Goal: Information Seeking & Learning: Find specific page/section

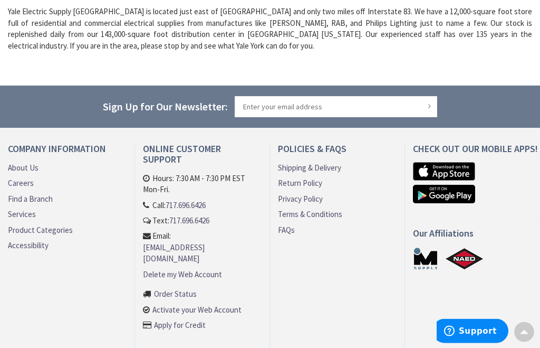
scroll to position [426, 0]
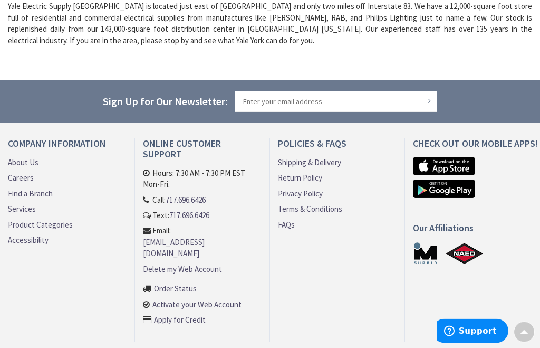
click at [520, 264] on ul at bounding box center [476, 258] width 130 height 32
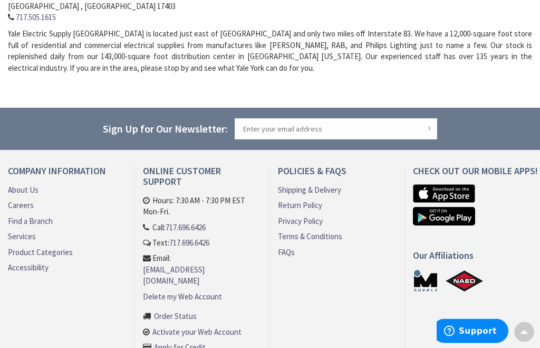
scroll to position [393, 0]
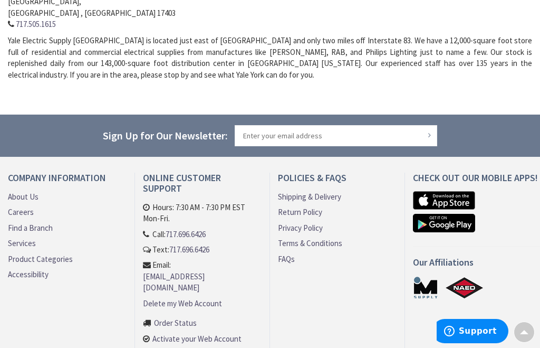
click at [59, 253] on link "Product Categories" at bounding box center [40, 258] width 65 height 11
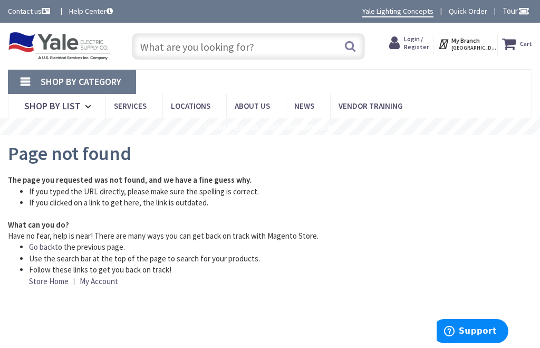
click at [157, 41] on input "text" at bounding box center [248, 46] width 233 height 26
type input "‘"
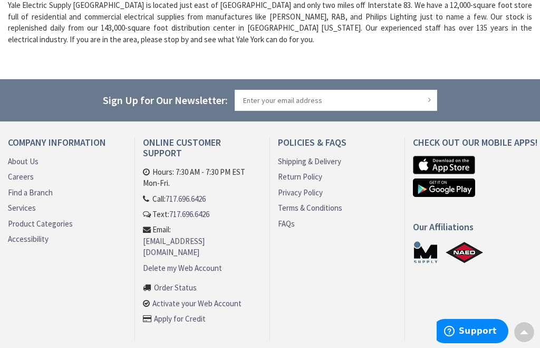
click at [52, 218] on link "Product Categories" at bounding box center [40, 223] width 65 height 11
click at [59, 218] on link "Product Categories" at bounding box center [40, 223] width 65 height 11
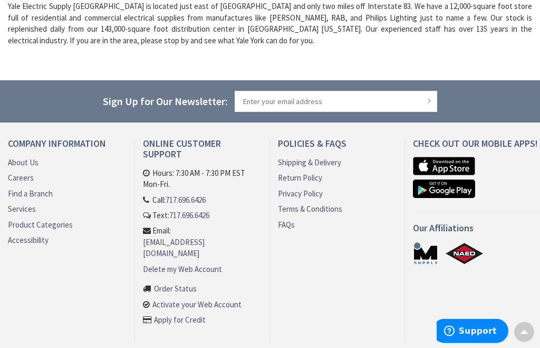
scroll to position [426, 0]
click at [59, 220] on link "Product Categories" at bounding box center [40, 225] width 65 height 11
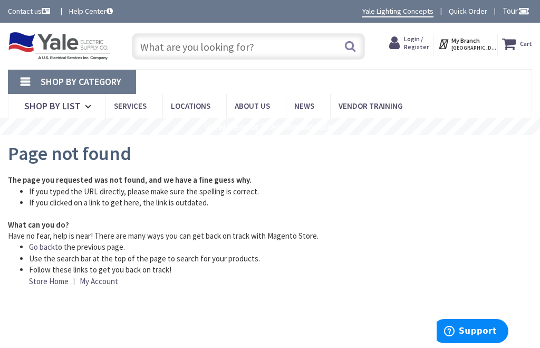
click at [161, 49] on input "text" at bounding box center [248, 46] width 233 height 26
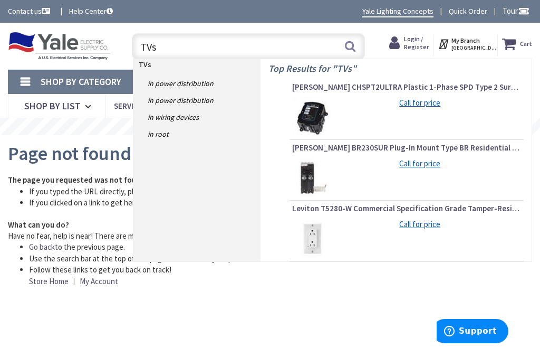
click at [357, 45] on input "TVs" at bounding box center [248, 46] width 233 height 26
click at [362, 41] on input "TVs" at bounding box center [248, 46] width 233 height 26
type input "TVs"
click at [350, 42] on button "Search" at bounding box center [350, 46] width 14 height 24
